Goal: Information Seeking & Learning: Learn about a topic

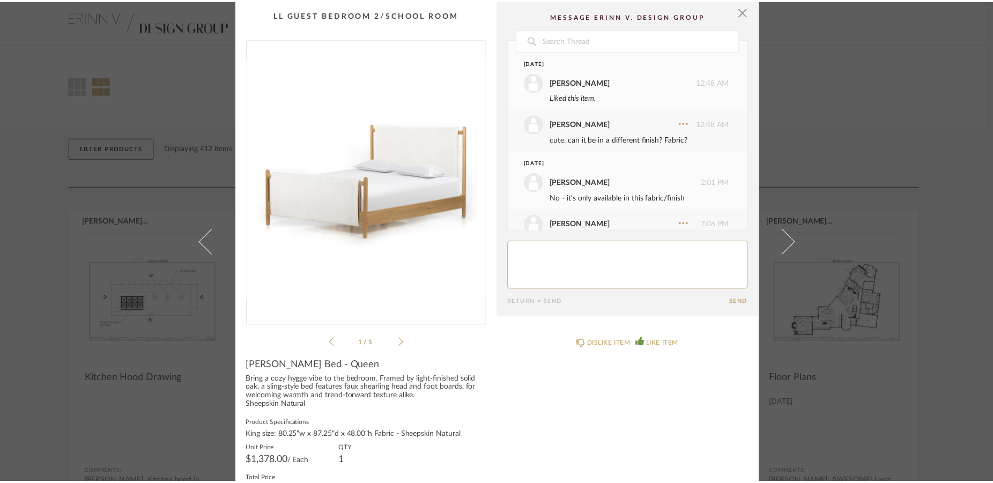
scroll to position [341, 0]
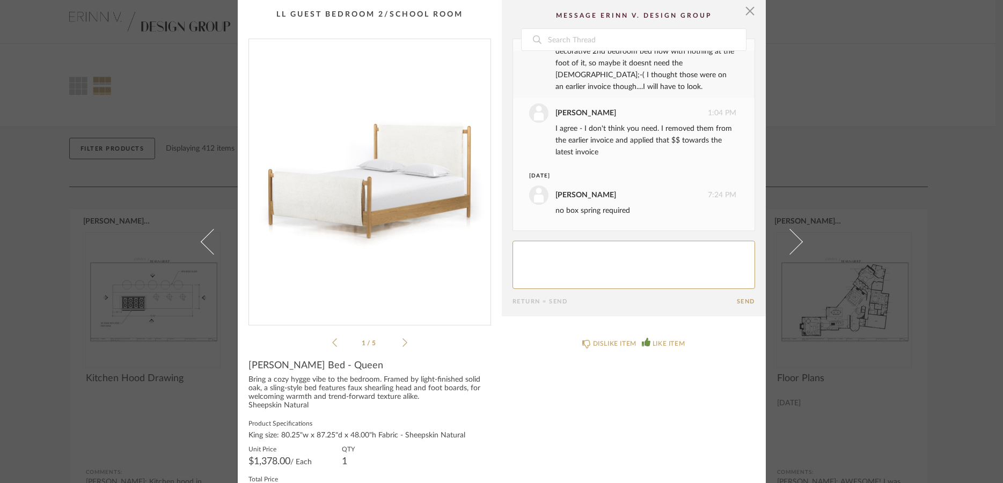
click at [752, 9] on cpp-summary-comments "Date [DATE] [PERSON_NAME] 12:48 AM Liked this item. [PERSON_NAME] 12:48 AM cute…" at bounding box center [634, 158] width 264 height 316
click at [741, 8] on span "button" at bounding box center [749, 10] width 21 height 21
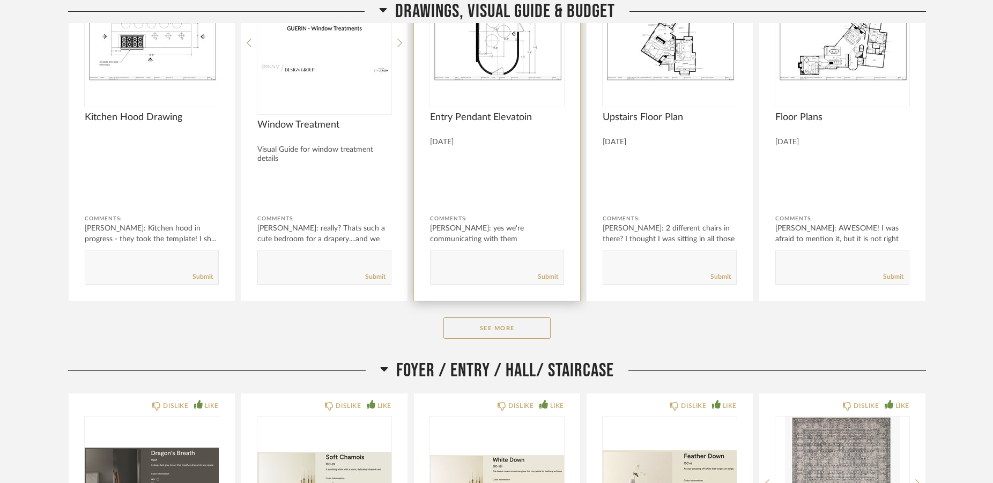
scroll to position [274, 0]
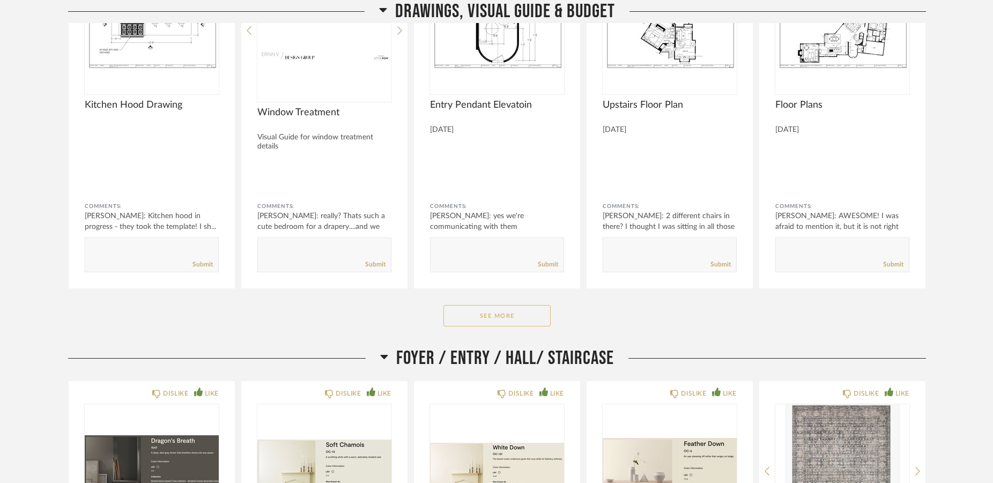
click at [512, 312] on button "See More" at bounding box center [497, 315] width 107 height 21
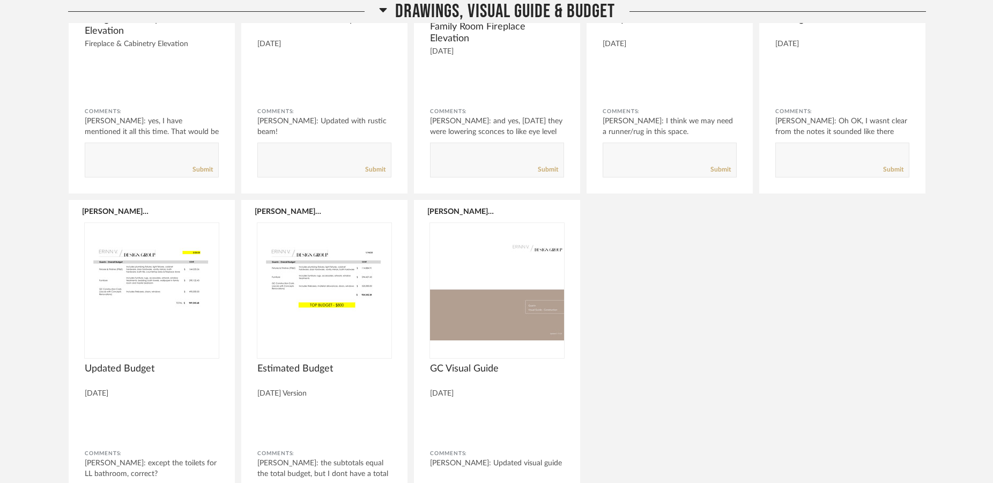
scroll to position [1094, 0]
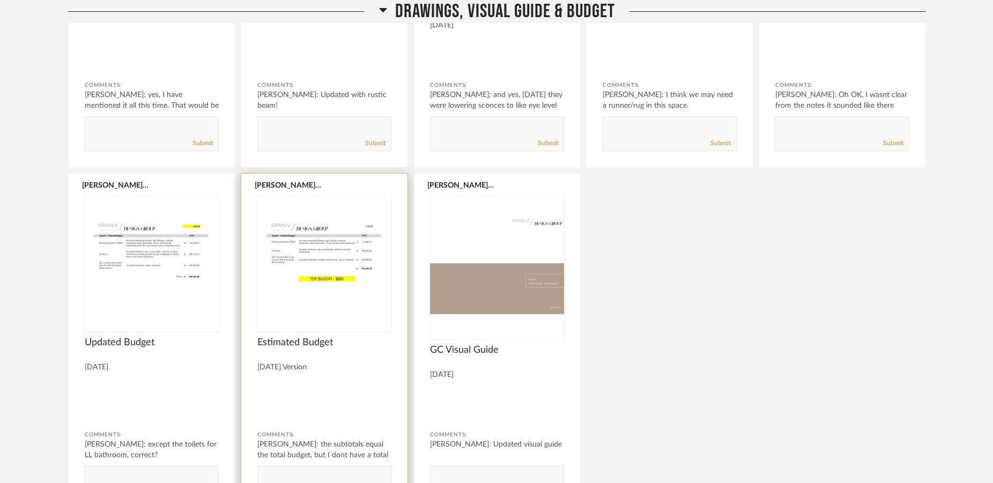
click at [366, 251] on img "0" at bounding box center [324, 264] width 134 height 134
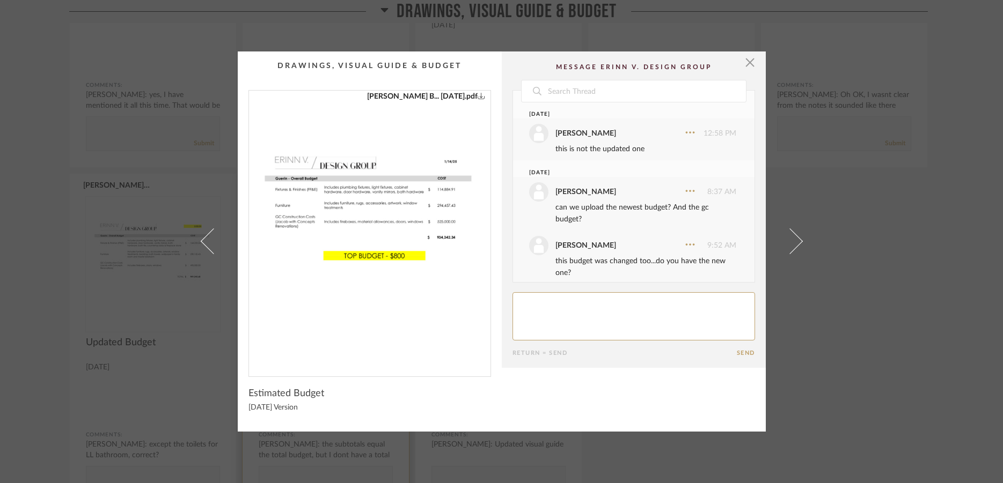
scroll to position [708, 0]
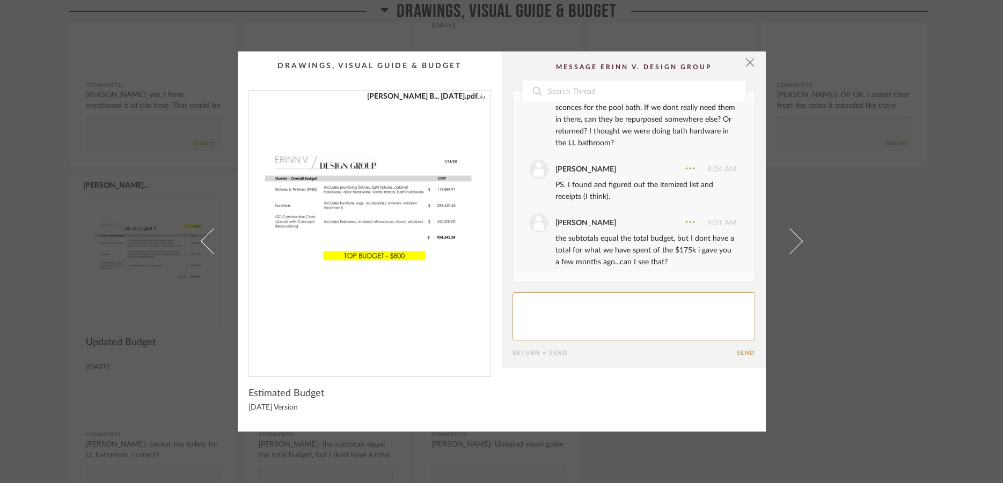
click at [391, 202] on img "0" at bounding box center [369, 229] width 241 height 277
click at [746, 63] on span "button" at bounding box center [749, 61] width 21 height 21
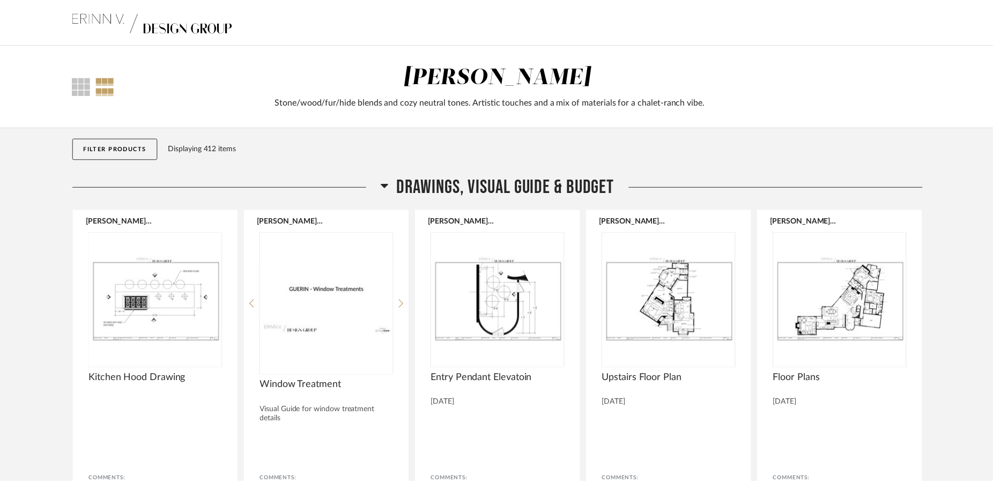
scroll to position [1094, 0]
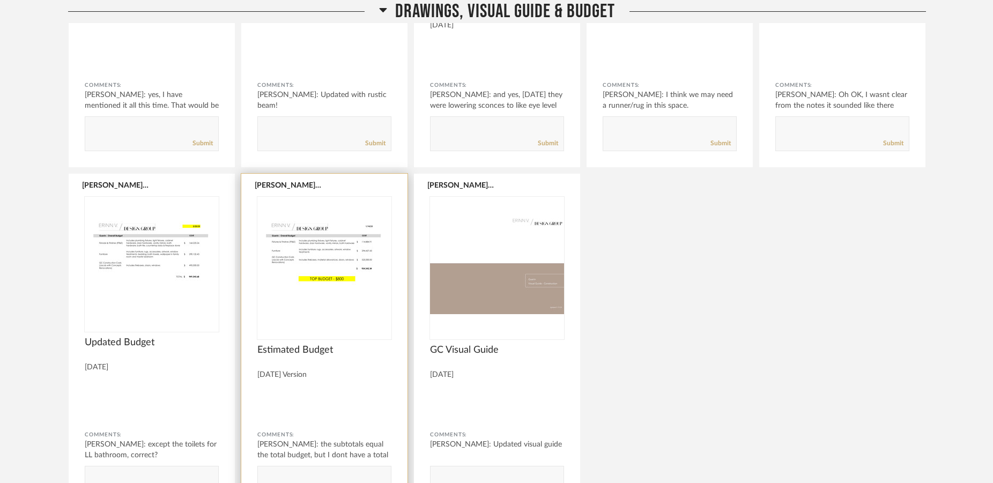
click at [343, 254] on img "0" at bounding box center [324, 264] width 134 height 134
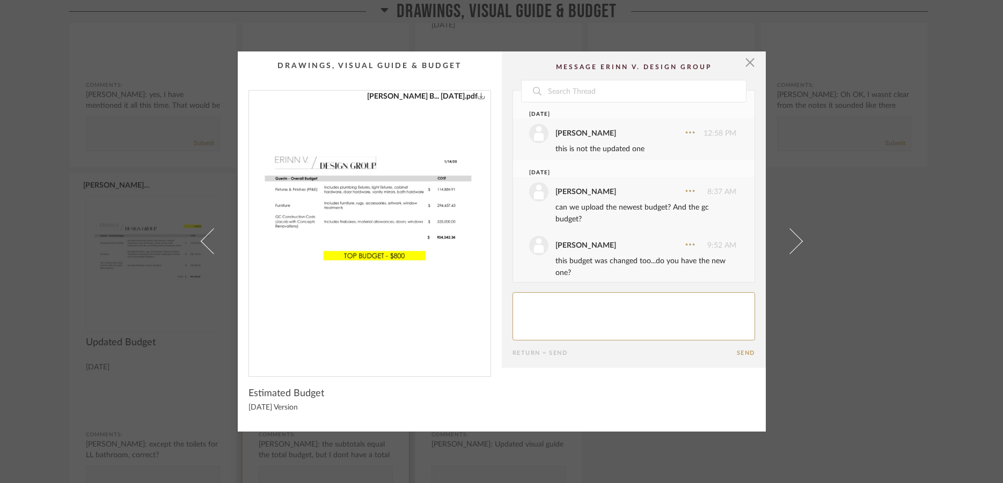
scroll to position [708, 0]
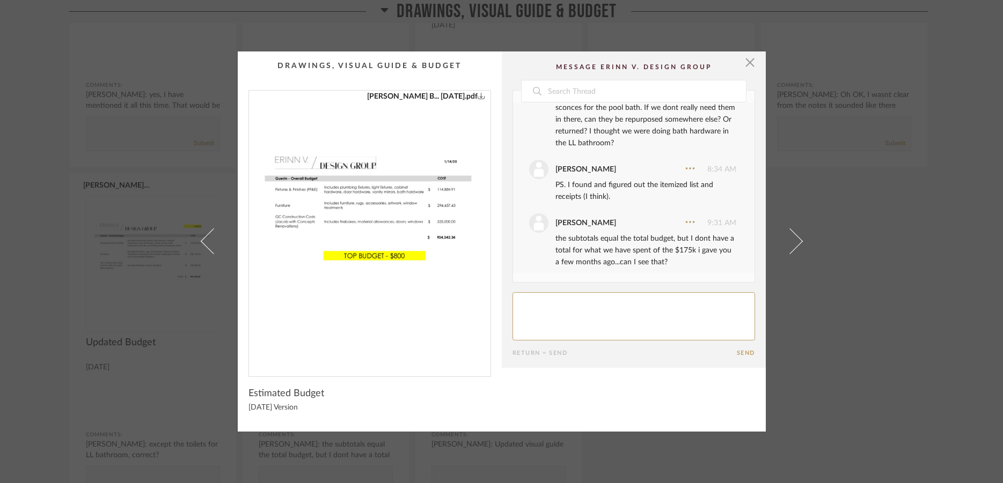
click at [353, 219] on img "0" at bounding box center [369, 229] width 241 height 277
click at [747, 59] on span "button" at bounding box center [749, 61] width 21 height 21
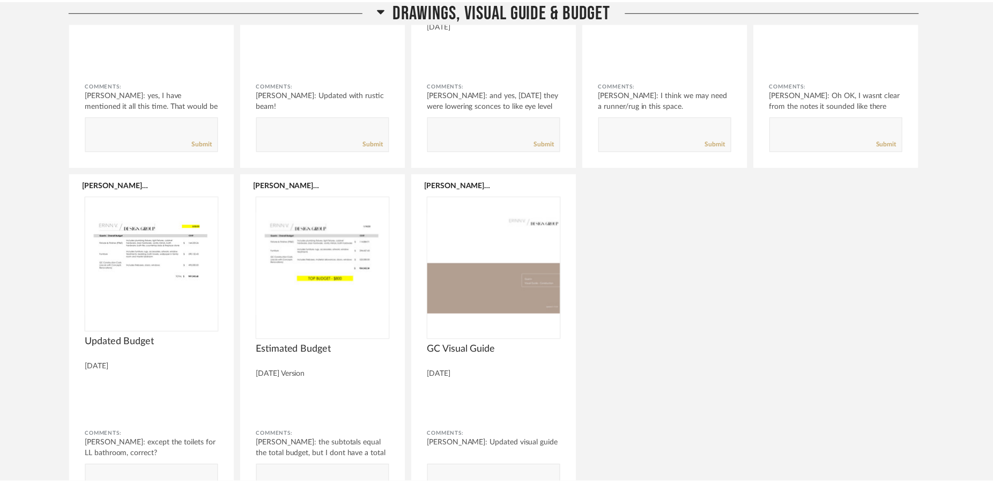
scroll to position [1094, 0]
